Goal: Information Seeking & Learning: Check status

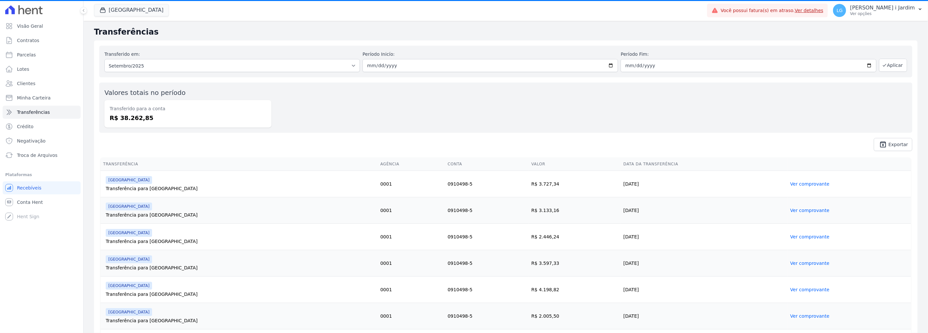
select select
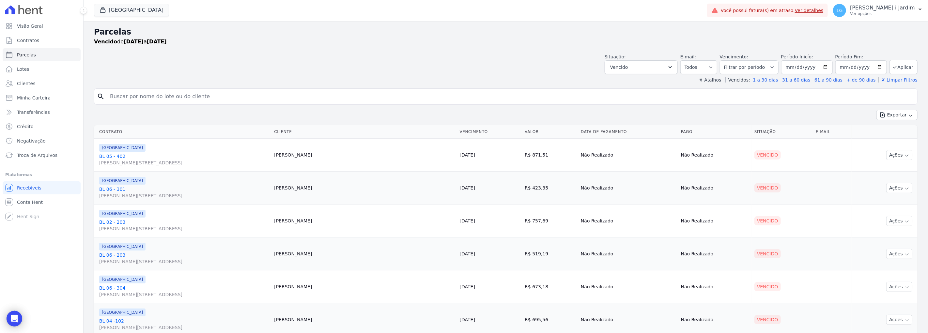
click at [411, 50] on div "Parcelas Vencido de 18/08/2025 a 17/09/2025" at bounding box center [506, 38] width 824 height 25
click at [694, 146] on td "Não Realizado" at bounding box center [715, 155] width 73 height 33
click at [163, 121] on div "Exportar Exportar PDF Exportar CSV" at bounding box center [506, 117] width 824 height 15
click at [122, 13] on button "Side Park" at bounding box center [131, 10] width 75 height 12
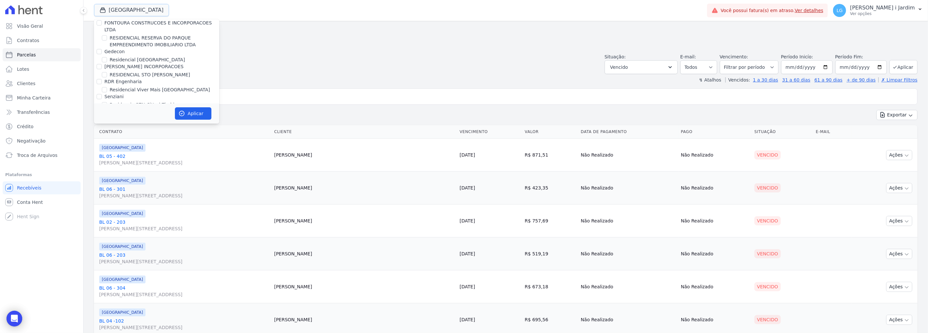
scroll to position [1632, 0]
click at [128, 108] on label "DC4 EMPREENDIMENTOS E PARTICIPACOES LTDA" at bounding box center [159, 110] width 111 height 5
click at [102, 108] on input "DC4 EMPREENDIMENTOS E PARTICIPACOES LTDA" at bounding box center [99, 110] width 5 height 5
checkbox input "false"
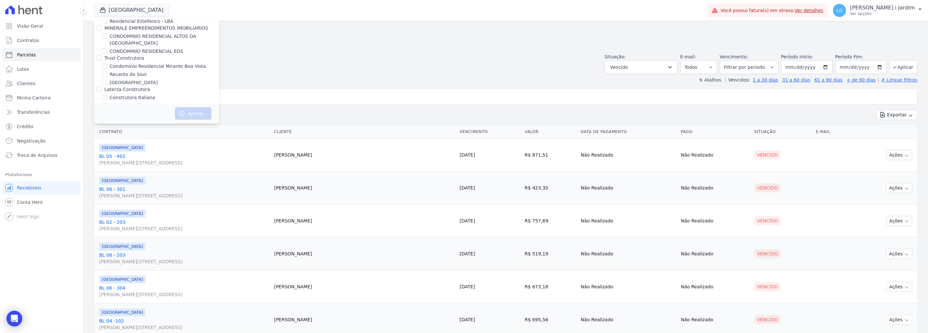
scroll to position [101, 0]
click at [123, 64] on label "VISTA 553" at bounding box center [121, 62] width 23 height 7
click at [107, 64] on input "VISTA 553" at bounding box center [104, 61] width 5 height 5
checkbox input "true"
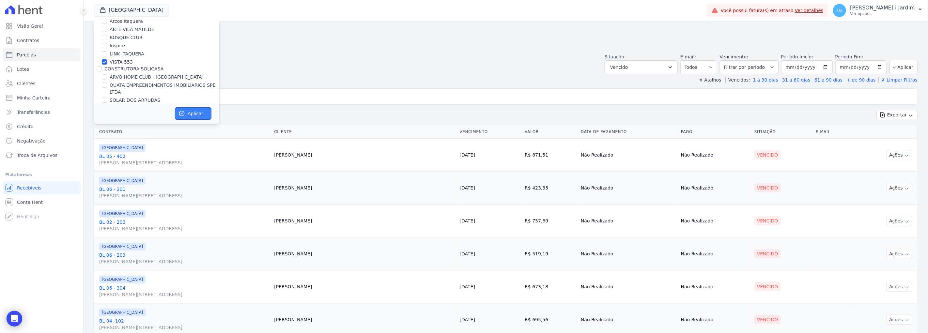
click at [182, 111] on icon "button" at bounding box center [182, 113] width 7 height 7
select select
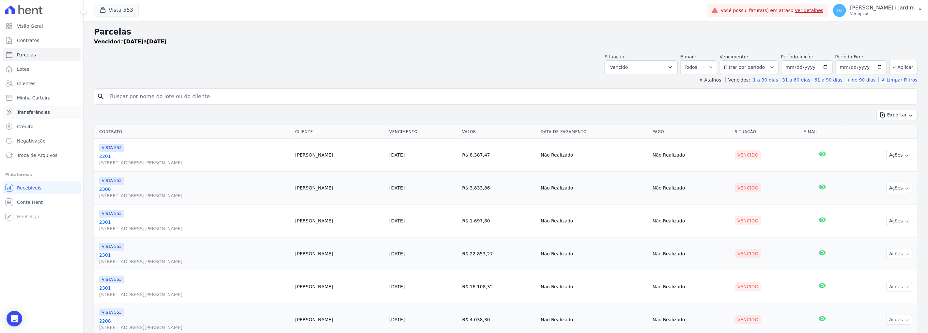
click at [45, 112] on span "Transferências" at bounding box center [33, 112] width 33 height 7
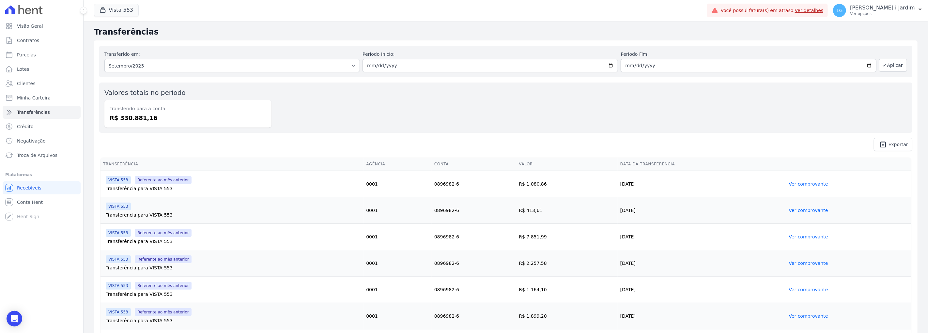
click at [124, 115] on dd "R$ 330.881,16" at bounding box center [188, 118] width 157 height 9
copy dd "330.881,16"
click at [69, 28] on link "Visão Geral" at bounding box center [42, 26] width 78 height 13
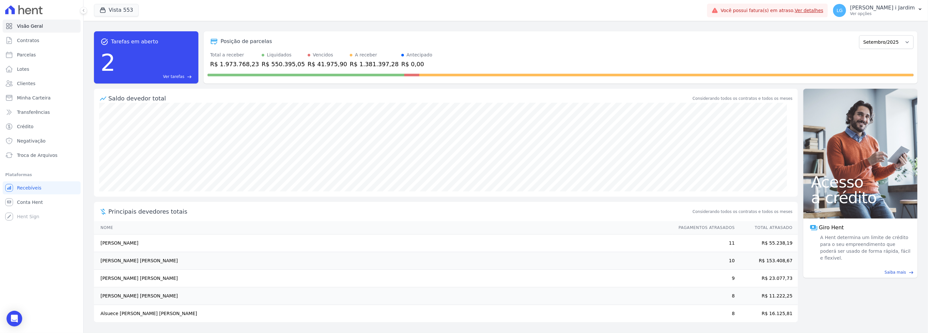
click at [354, 62] on div "R$ 1.381.397,28" at bounding box center [374, 64] width 49 height 9
click at [51, 49] on link "Parcelas" at bounding box center [42, 54] width 78 height 13
select select
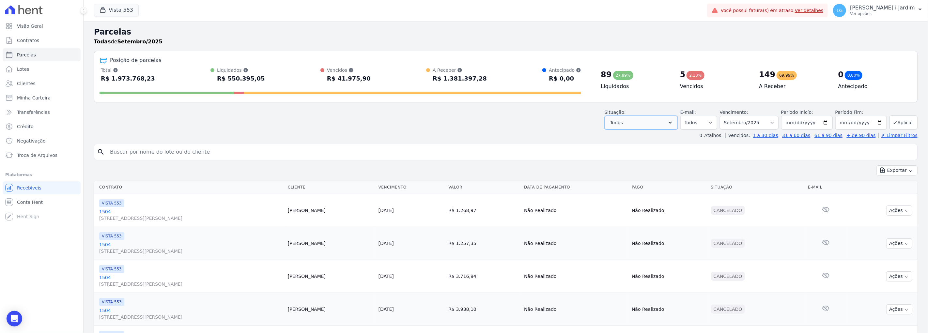
drag, startPoint x: 664, startPoint y: 124, endPoint x: 657, endPoint y: 128, distance: 8.0
click at [664, 124] on button "Todos" at bounding box center [641, 123] width 73 height 14
click at [642, 142] on label "Selecionar todos" at bounding box center [637, 139] width 38 height 5
click at [615, 142] on input "Selecionar todos" at bounding box center [612, 139] width 5 height 5
checkbox input "false"
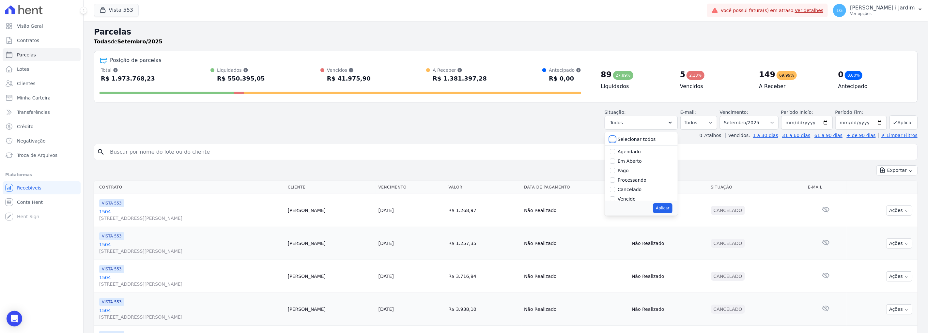
checkbox input "false"
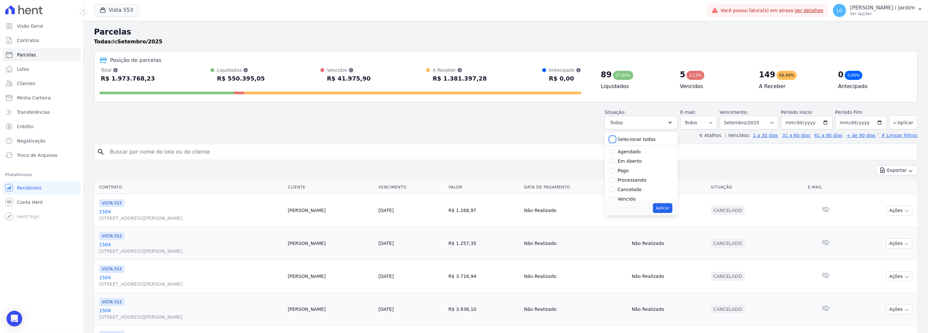
checkbox input "false"
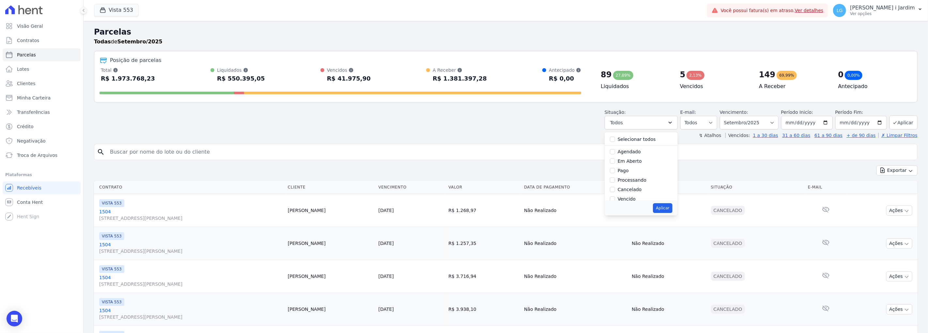
click at [638, 160] on label "Em Aberto" at bounding box center [630, 161] width 24 height 5
click at [615, 160] on input "Em Aberto" at bounding box center [612, 161] width 5 height 5
checkbox input "true"
click at [671, 205] on button "Aplicar" at bounding box center [662, 208] width 19 height 10
select select "pending"
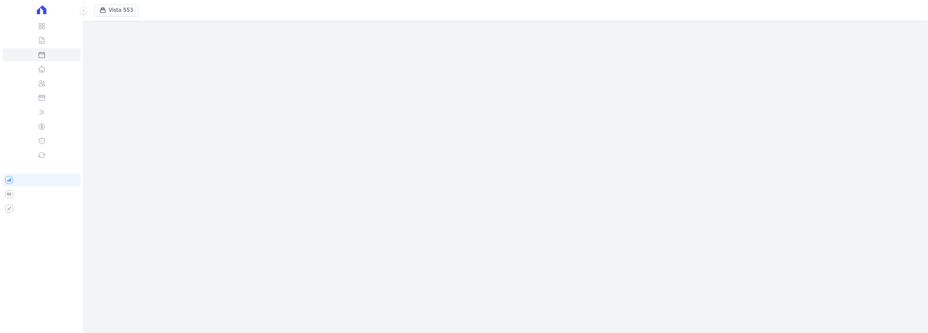
select select
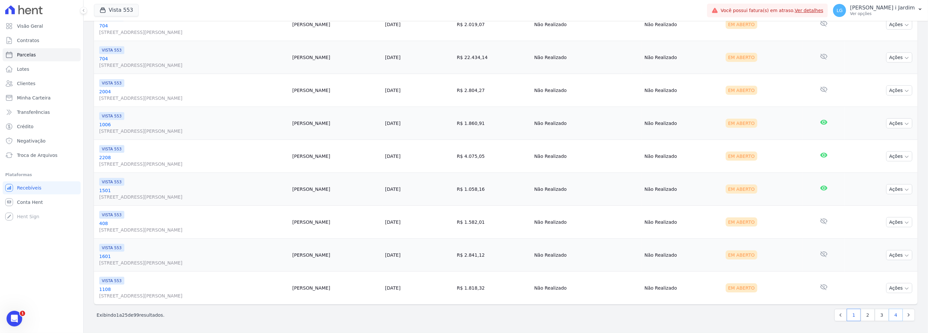
click at [890, 314] on link "4" at bounding box center [896, 315] width 14 height 12
select select
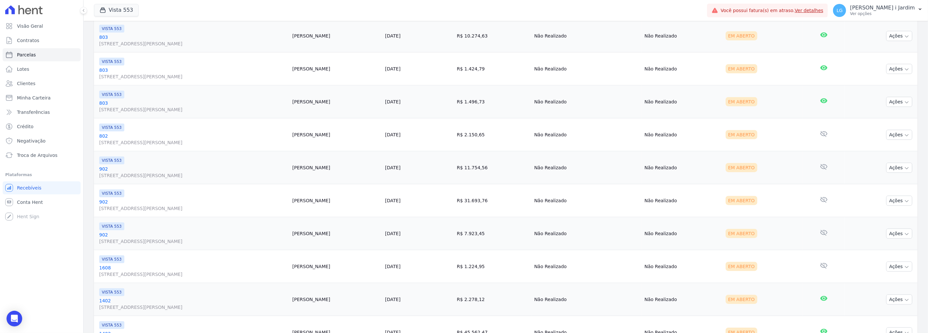
scroll to position [626, 0]
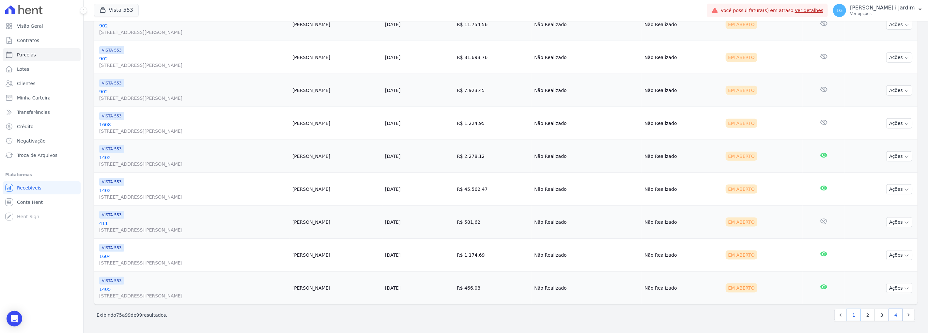
click at [853, 319] on link "1" at bounding box center [854, 315] width 14 height 12
select select
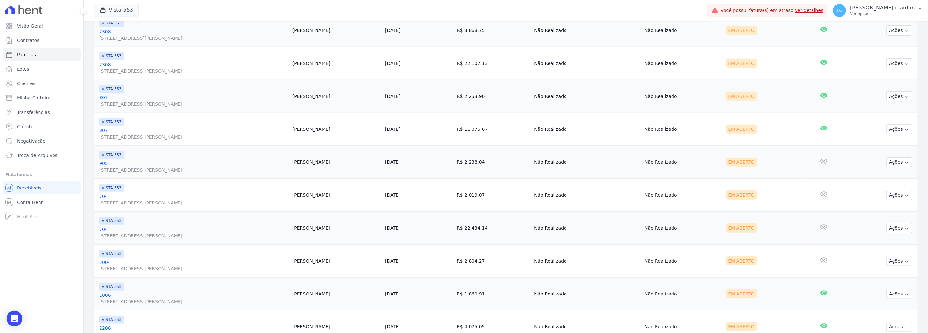
scroll to position [659, 0]
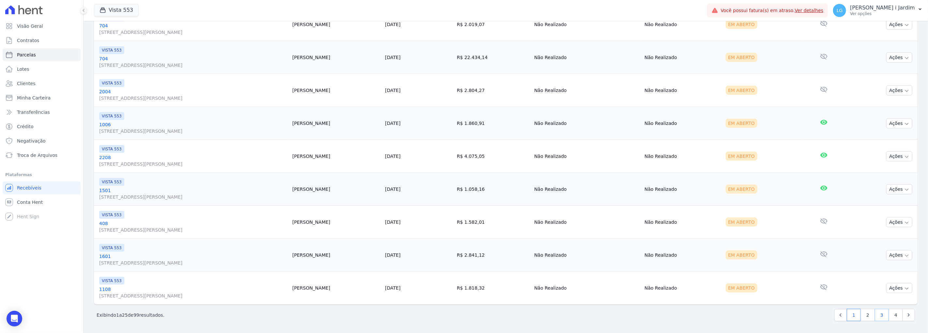
click at [880, 315] on link "3" at bounding box center [882, 315] width 14 height 12
select select
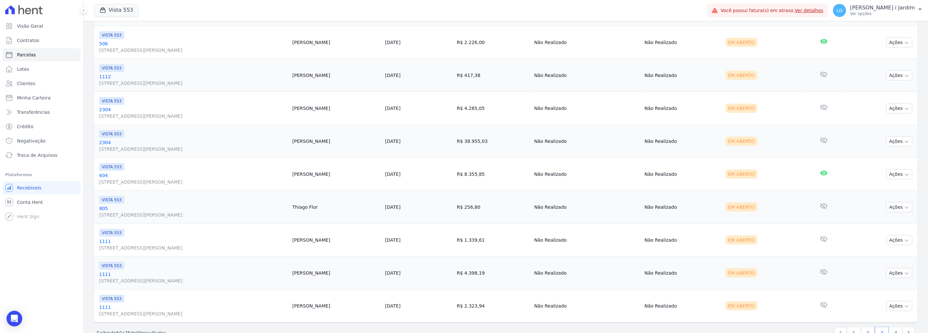
scroll to position [659, 0]
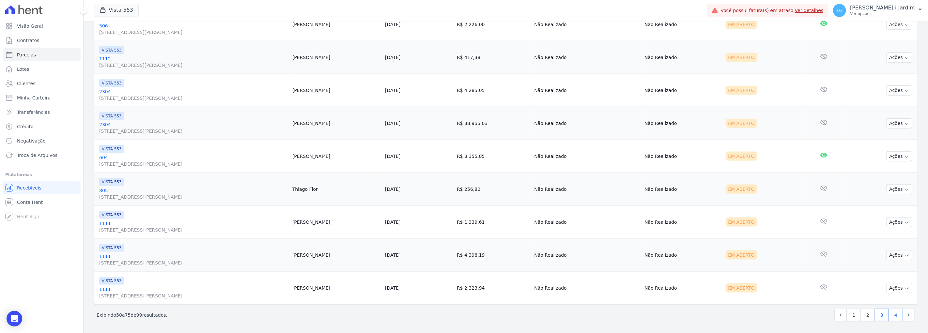
click at [892, 316] on link "4" at bounding box center [896, 315] width 14 height 12
select select
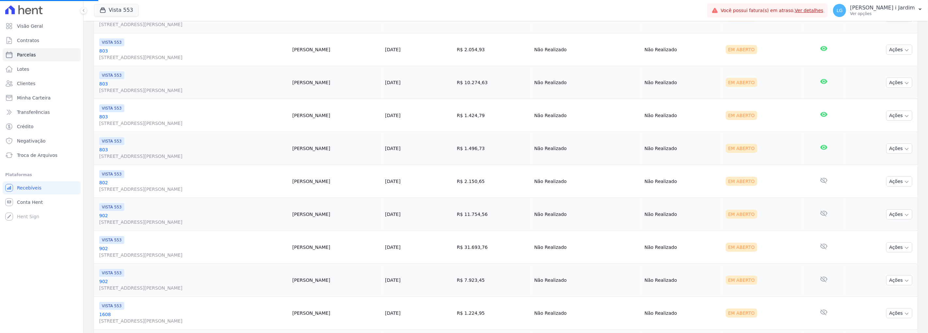
scroll to position [571, 0]
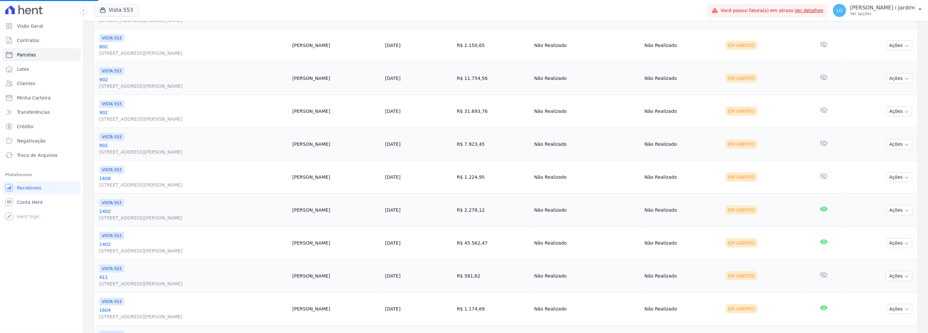
select select
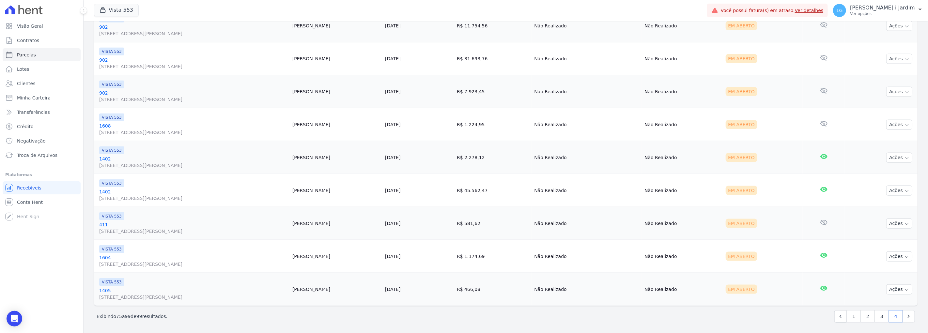
scroll to position [626, 0]
click at [903, 318] on link "Next" at bounding box center [909, 315] width 12 height 12
select select
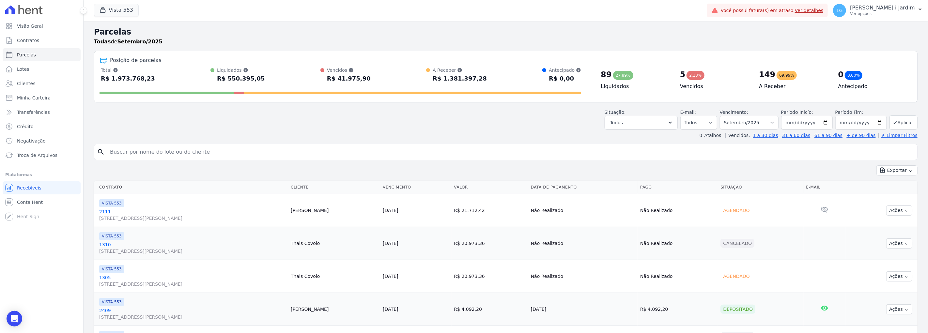
drag, startPoint x: 928, startPoint y: 259, endPoint x: 928, endPoint y: 278, distance: 19.3
click at [660, 121] on button "Todos" at bounding box center [641, 123] width 73 height 14
click at [648, 135] on div "Selecionar todos" at bounding box center [641, 139] width 63 height 9
click at [647, 137] on label "Selecionar todos" at bounding box center [637, 139] width 38 height 5
click at [615, 137] on input "Selecionar todos" at bounding box center [612, 139] width 5 height 5
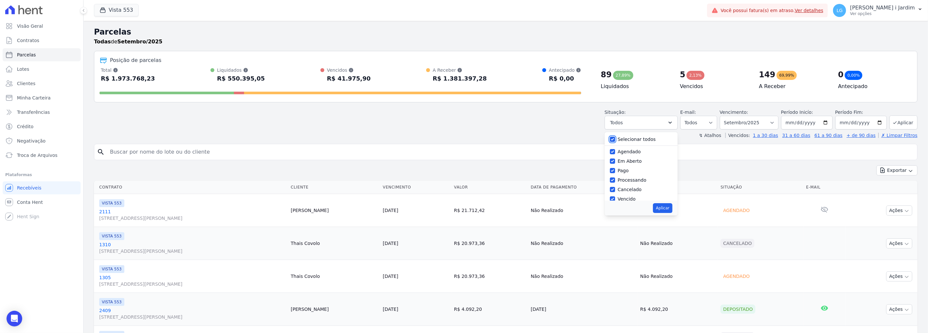
checkbox input "false"
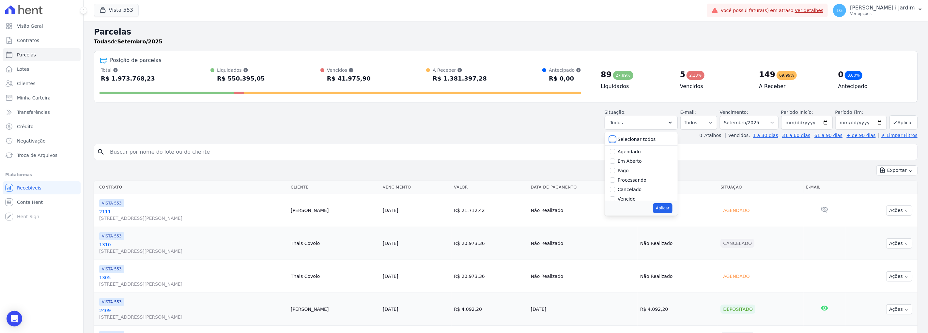
checkbox input "false"
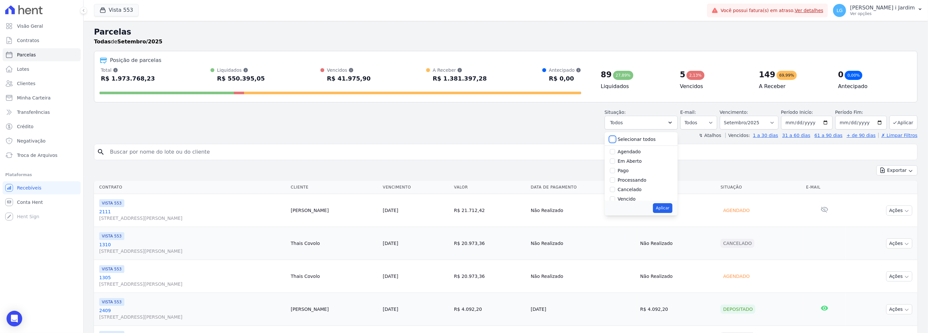
checkbox input "false"
click at [635, 163] on label "Em Aberto" at bounding box center [630, 161] width 24 height 5
click at [615, 163] on input "Em Aberto" at bounding box center [612, 161] width 5 height 5
checkbox input "true"
click at [667, 202] on div "Aplicar" at bounding box center [641, 208] width 73 height 15
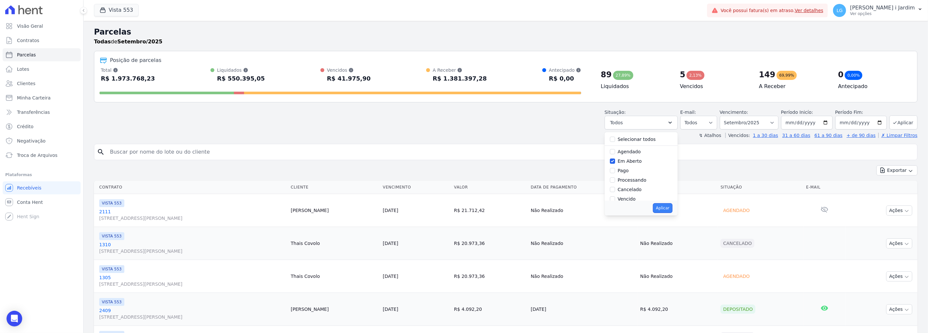
click at [668, 205] on button "Aplicar" at bounding box center [662, 208] width 19 height 10
select select "pending"
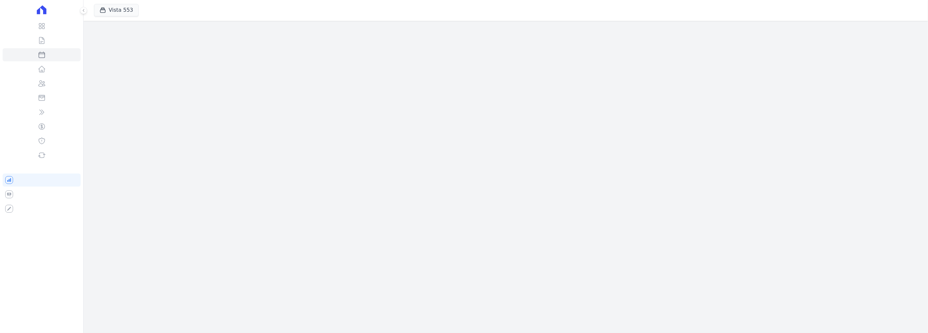
select select
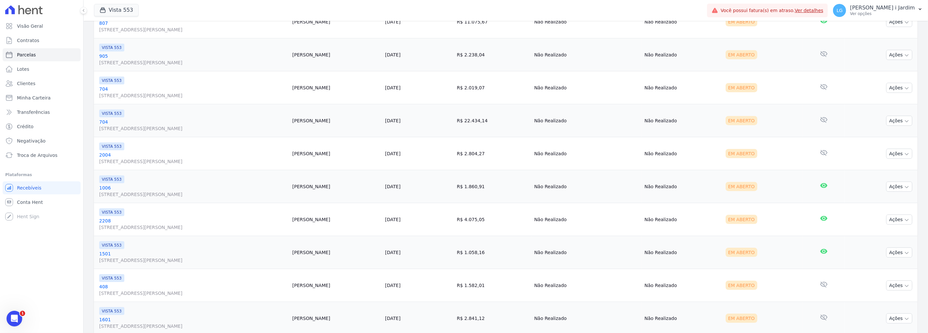
scroll to position [659, 0]
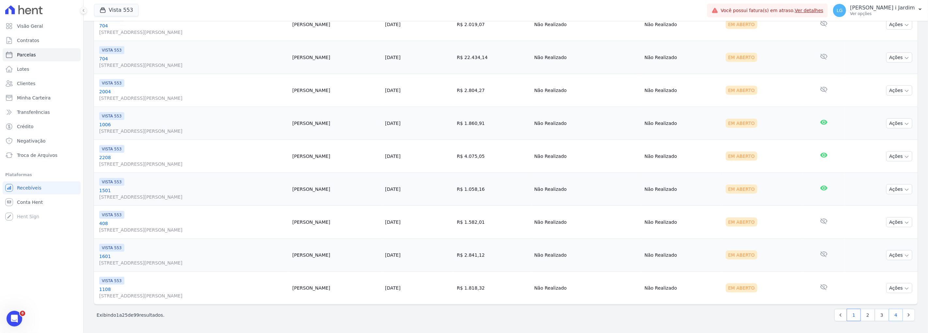
click at [890, 315] on link "4" at bounding box center [896, 315] width 14 height 12
select select
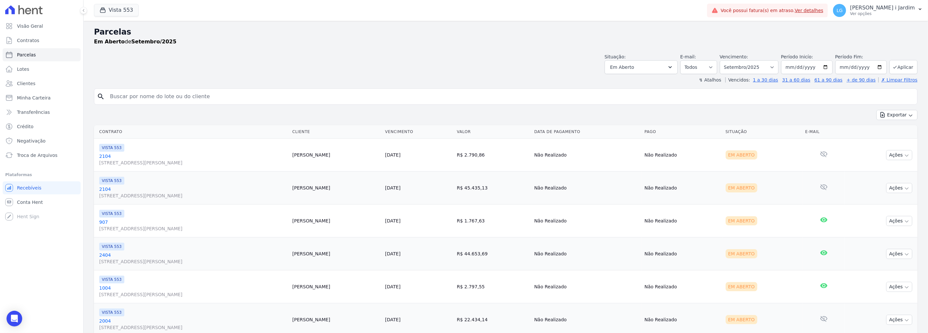
click at [557, 76] on header "Parcelas Em [GEOGRAPHIC_DATA] de Setembro/2025 Situação: Agendado Em Aberto Pag…" at bounding box center [506, 54] width 824 height 57
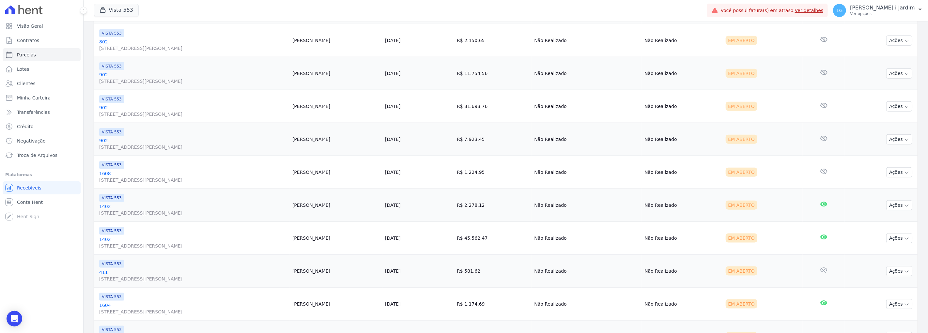
scroll to position [626, 0]
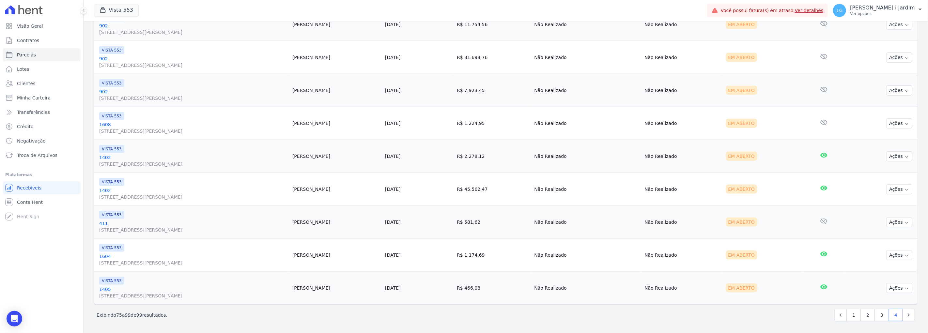
click at [622, 315] on div "Exibindo 75 a 99 de 99 resultados. 1 2 3 4" at bounding box center [506, 315] width 819 height 12
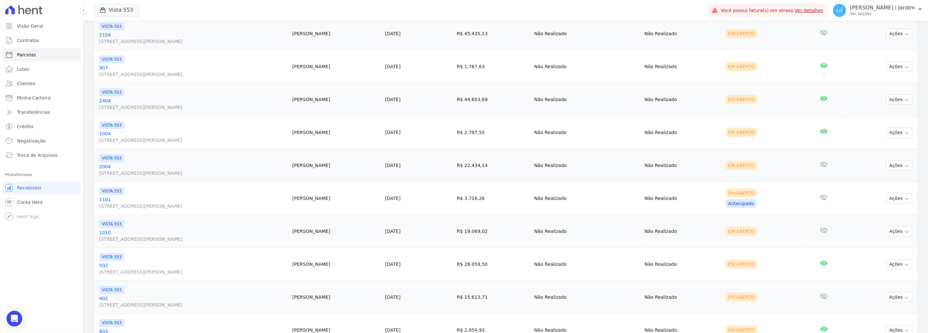
scroll to position [0, 0]
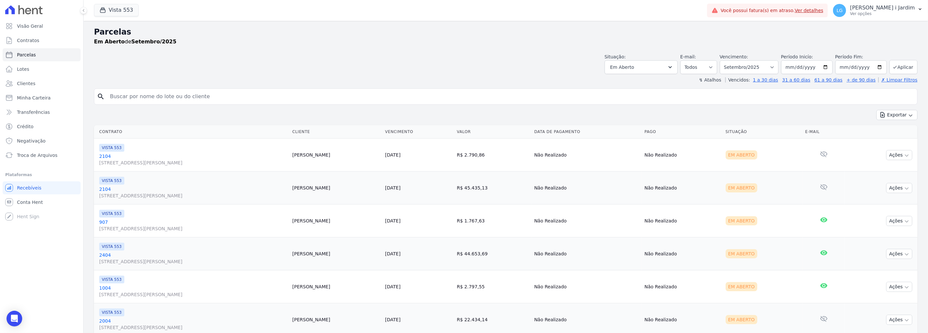
drag, startPoint x: 148, startPoint y: 43, endPoint x: 89, endPoint y: 26, distance: 60.4
click at [133, 67] on div "Situação: Agendado Em Aberto Pago Processando Cancelado Vencido Transferindo De…" at bounding box center [506, 62] width 824 height 23
drag, startPoint x: 157, startPoint y: 45, endPoint x: 90, endPoint y: 25, distance: 70.1
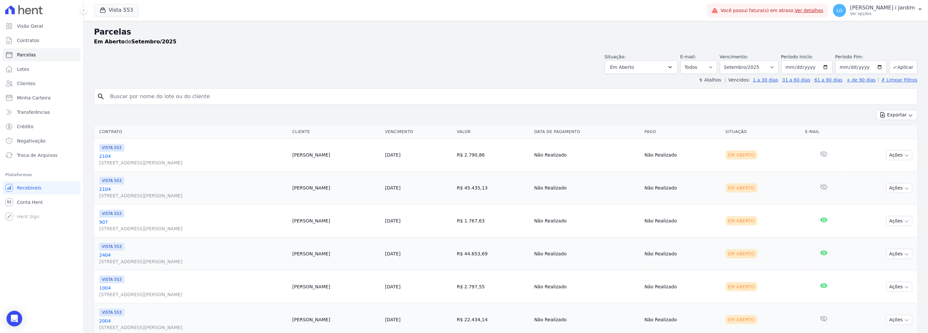
click at [105, 44] on strong "Em Aberto" at bounding box center [109, 42] width 31 height 6
drag, startPoint x: 181, startPoint y: 43, endPoint x: 97, endPoint y: 30, distance: 85.9
click at [97, 30] on div "Parcelas Em [GEOGRAPHIC_DATA] de Setembro/2025" at bounding box center [506, 36] width 824 height 20
click at [109, 60] on div "Situação: Agendado Em Aberto Pago Processando Cancelado Vencido Transferindo De…" at bounding box center [506, 62] width 824 height 23
drag, startPoint x: 101, startPoint y: 130, endPoint x: 171, endPoint y: 132, distance: 69.9
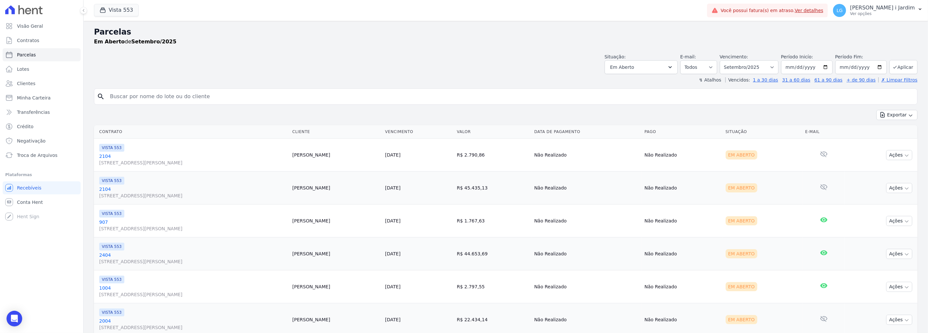
click at [171, 132] on th "Contrato" at bounding box center [192, 131] width 196 height 13
click at [182, 114] on div "Exportar Exportar PDF Exportar CSV" at bounding box center [506, 117] width 824 height 15
drag, startPoint x: 95, startPoint y: 31, endPoint x: 177, endPoint y: 40, distance: 82.5
click at [177, 40] on div "Parcelas Em [GEOGRAPHIC_DATA] de Setembro/2025" at bounding box center [506, 36] width 824 height 20
click at [180, 64] on div "Situação: Agendado Em Aberto Pago Processando Cancelado Vencido Transferindo De…" at bounding box center [506, 62] width 824 height 23
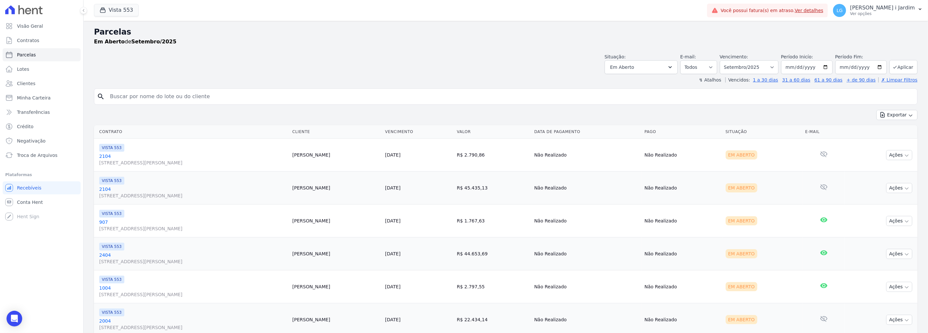
drag, startPoint x: 155, startPoint y: 41, endPoint x: 119, endPoint y: 52, distance: 37.9
click at [119, 52] on div "Situação: Agendado Em Aberto Pago Processando Cancelado Vencido Transferindo De…" at bounding box center [506, 62] width 824 height 23
drag, startPoint x: 164, startPoint y: 40, endPoint x: 115, endPoint y: 55, distance: 51.8
click at [96, 34] on div "Parcelas Em [GEOGRAPHIC_DATA] de Setembro/2025" at bounding box center [506, 36] width 824 height 20
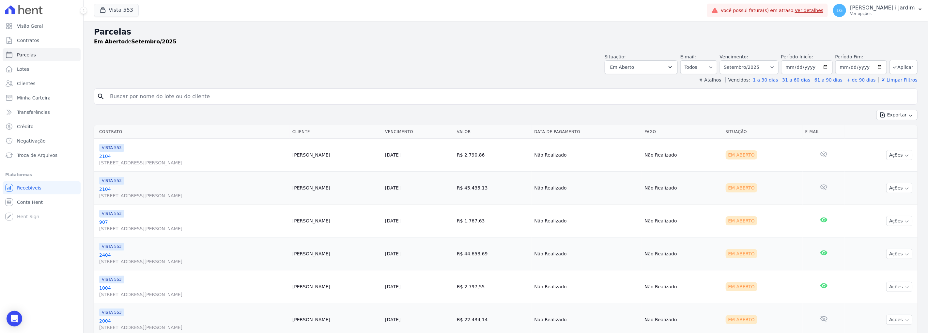
click at [115, 56] on div "Situação: Agendado Em Aberto Pago Processando Cancelado Vencido Transferindo De…" at bounding box center [506, 62] width 824 height 23
drag, startPoint x: 96, startPoint y: 35, endPoint x: 167, endPoint y: 52, distance: 73.0
click at [163, 46] on div "Parcelas Em [GEOGRAPHIC_DATA] de Setembro/2025" at bounding box center [506, 38] width 824 height 25
click at [170, 57] on div "Situação: Agendado Em Aberto Pago Processando Cancelado Vencido Transferindo De…" at bounding box center [506, 62] width 824 height 23
drag, startPoint x: 168, startPoint y: 42, endPoint x: 109, endPoint y: 55, distance: 59.9
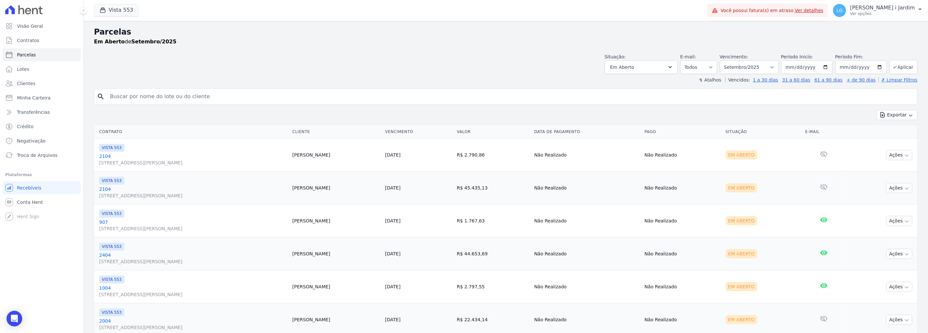
click at [96, 35] on div "Parcelas Em [GEOGRAPHIC_DATA] de Setembro/2025" at bounding box center [506, 36] width 824 height 20
click at [114, 61] on div "Situação: Agendado Em Aberto Pago Processando Cancelado Vencido Transferindo De…" at bounding box center [506, 62] width 824 height 23
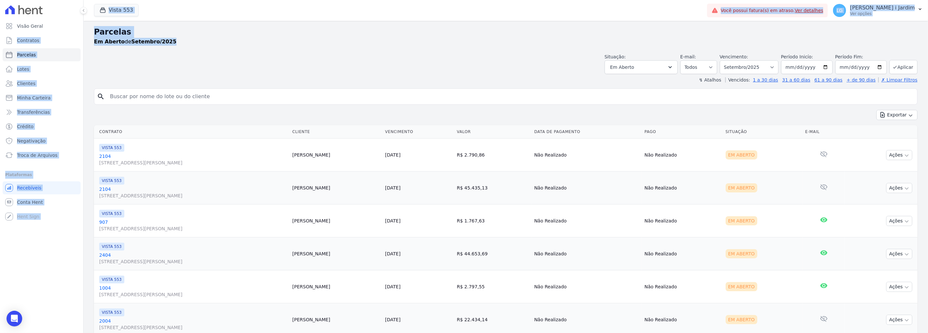
drag, startPoint x: 170, startPoint y: 44, endPoint x: 82, endPoint y: 33, distance: 89.2
click at [82, 33] on div "Visão Geral Contratos [GEOGRAPHIC_DATA] Lotes Clientes Minha Carteira Transferê…" at bounding box center [464, 166] width 928 height 333
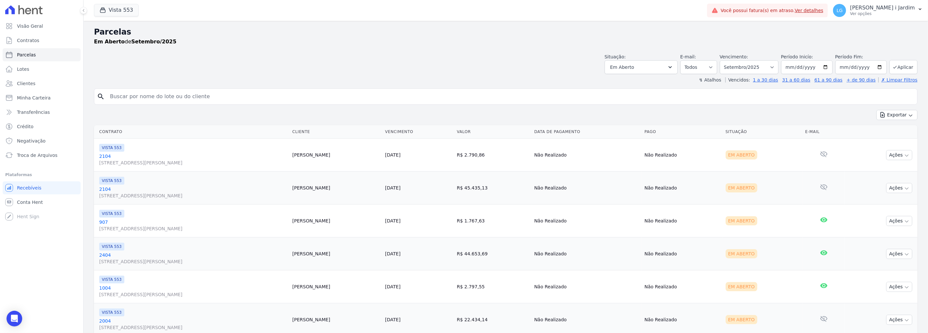
click at [105, 60] on div "Situação: Agendado Em Aberto Pago Processando Cancelado Vencido Transferindo De…" at bounding box center [506, 62] width 824 height 23
drag, startPoint x: 172, startPoint y: 43, endPoint x: 101, endPoint y: 40, distance: 70.6
click at [112, 52] on div "Situação: Agendado Em Aberto Pago Processando Cancelado Vencido Transferindo De…" at bounding box center [506, 62] width 824 height 23
click at [328, 77] on div "↯ Atalhos Vencidos: 1 a 30 dias 31 a 60 dias 61 a 90 dias + de 90 dias ✗ Limpar…" at bounding box center [506, 80] width 824 height 7
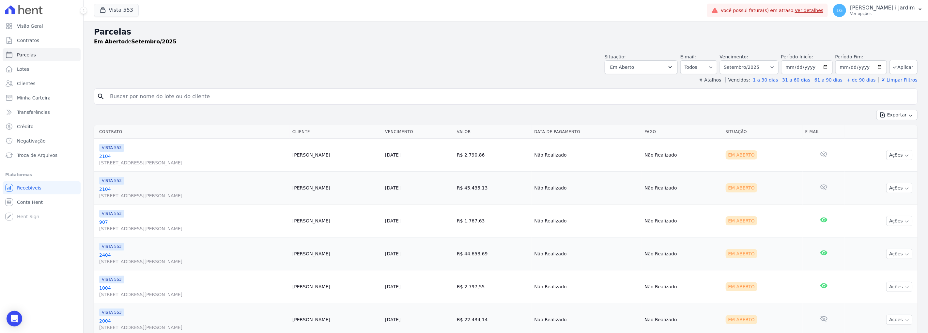
click at [237, 53] on div "Situação: Agendado Em Aberto Pago Processando Cancelado Vencido Transferindo De…" at bounding box center [506, 62] width 824 height 23
click at [132, 75] on header "Parcelas Em [GEOGRAPHIC_DATA] de Setembro/2025 Situação: Agendado Em Aberto Pag…" at bounding box center [506, 54] width 824 height 57
click at [119, 15] on button "Vista 553" at bounding box center [116, 10] width 45 height 12
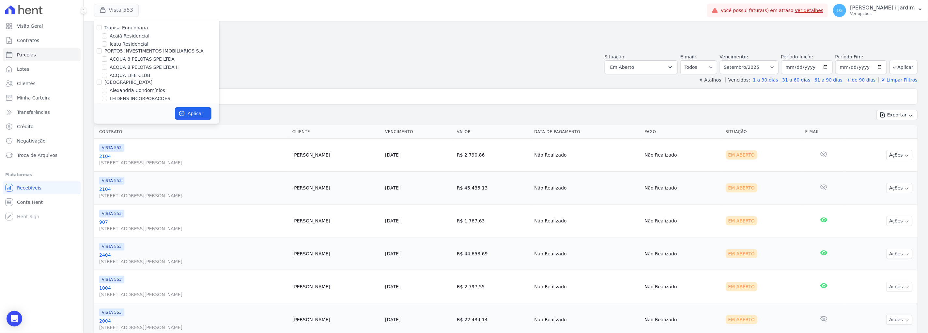
scroll to position [734, 0]
click at [117, 115] on label "[GEOGRAPHIC_DATA]" at bounding box center [134, 118] width 48 height 7
click at [107, 116] on input "[GEOGRAPHIC_DATA]" at bounding box center [104, 118] width 5 height 5
checkbox input "true"
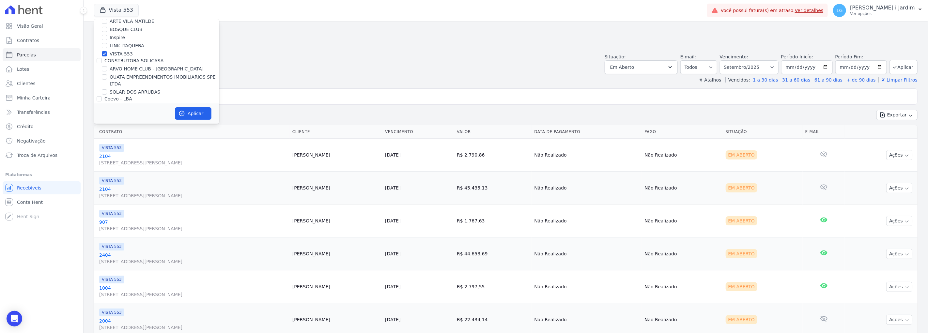
click at [118, 53] on label "VISTA 553" at bounding box center [121, 54] width 23 height 7
click at [107, 53] on input "VISTA 553" at bounding box center [104, 53] width 5 height 5
checkbox input "false"
click at [201, 115] on button "Aplicar" at bounding box center [193, 113] width 37 height 12
select select
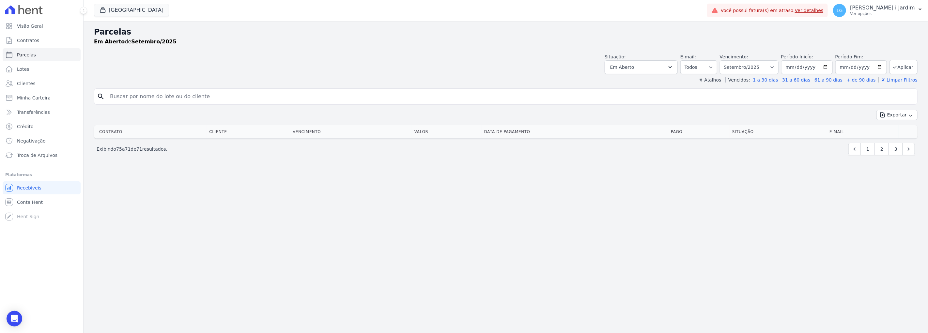
click at [311, 79] on div "↯ Atalhos Vencidos: 1 a 30 dias 31 a 60 dias 61 a 90 dias + de 90 dias ✗ Limpar…" at bounding box center [506, 80] width 824 height 7
click at [72, 54] on link "Parcelas" at bounding box center [42, 54] width 78 height 13
select select
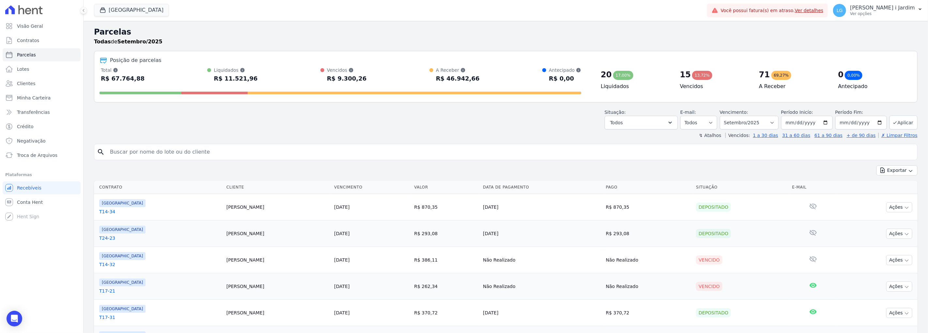
click at [312, 155] on input "search" at bounding box center [510, 152] width 809 height 13
click at [249, 120] on div "Situação: Agendado Em Aberto Pago Processando Cancelado Vencido Transferindo De…" at bounding box center [506, 117] width 824 height 23
click at [128, 146] on input "search" at bounding box center [510, 152] width 809 height 13
click at [208, 87] on div at bounding box center [341, 92] width 482 height 10
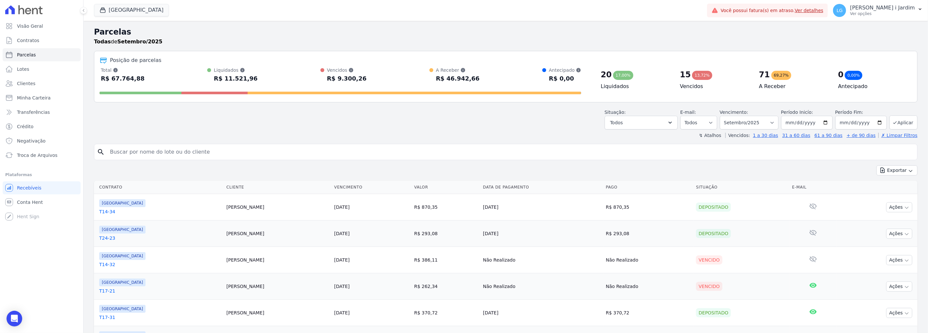
click at [210, 98] on div "Posição de parcelas Total [PERSON_NAME] parcelas pagas, vencidas, em aberto e a…" at bounding box center [506, 77] width 824 height 52
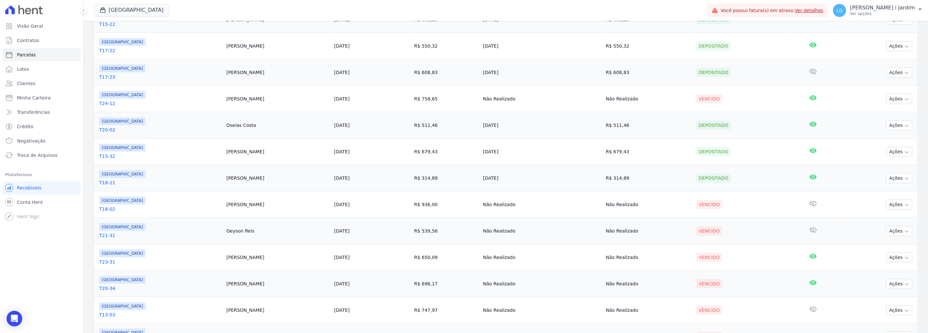
scroll to position [551, 0]
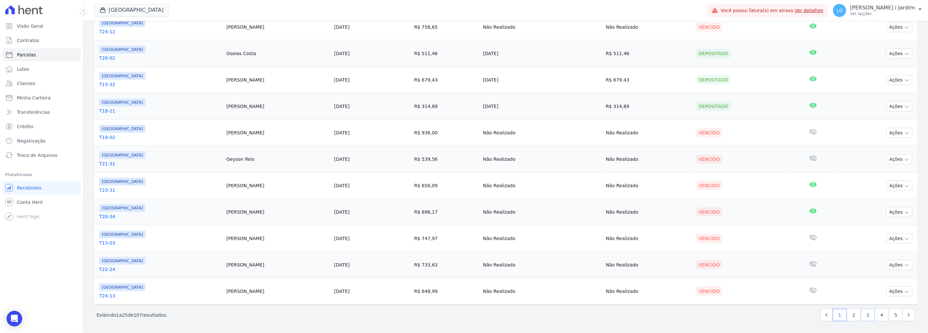
click at [862, 317] on link "3" at bounding box center [868, 315] width 14 height 12
select select
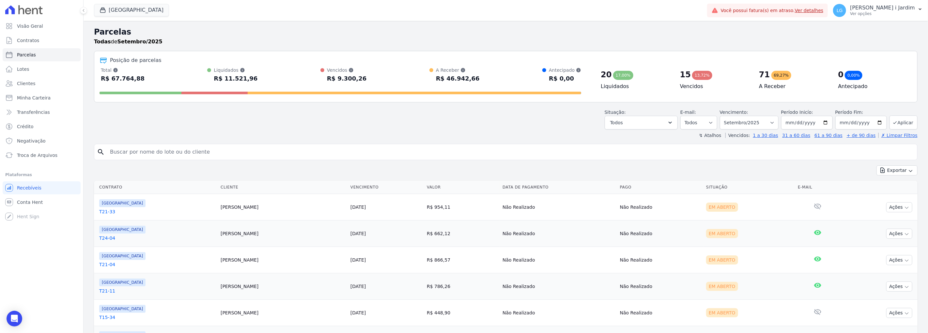
click at [286, 110] on div "Situação: Agendado Em Aberto Pago Processando Cancelado Vencido Transferindo De…" at bounding box center [506, 117] width 824 height 23
click at [208, 116] on div "Situação: Agendado Em Aberto Pago Processando Cancelado Vencido Transferindo De…" at bounding box center [506, 117] width 824 height 23
click at [500, 137] on div "↯ Atalhos Vencidos: 1 a 30 dias 31 a 60 dias 61 a 90 dias + de 90 dias ✗ Limpar…" at bounding box center [506, 135] width 824 height 7
click at [42, 116] on link "Transferências" at bounding box center [42, 112] width 78 height 13
